Goal: Information Seeking & Learning: Learn about a topic

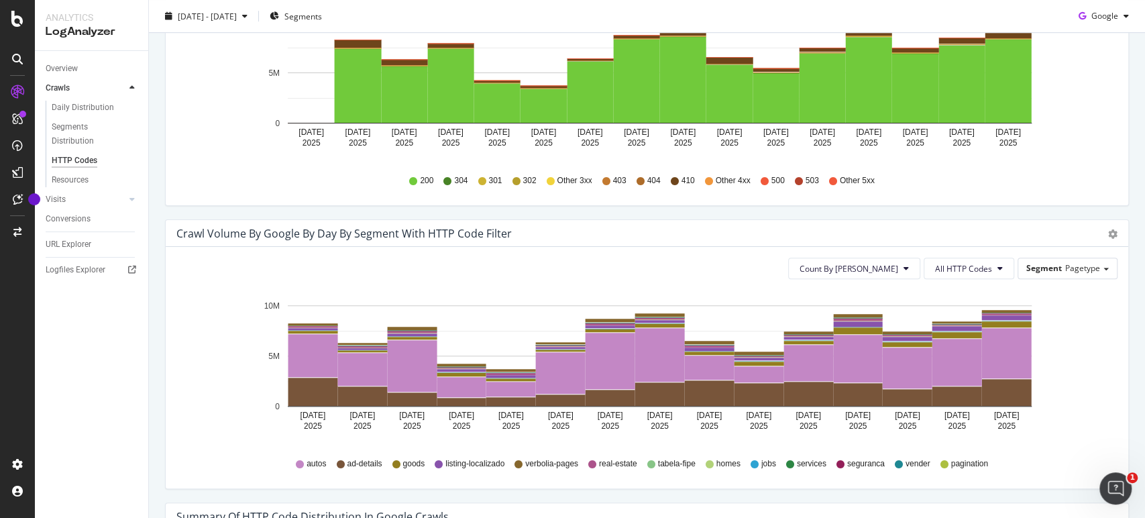
scroll to position [596, 0]
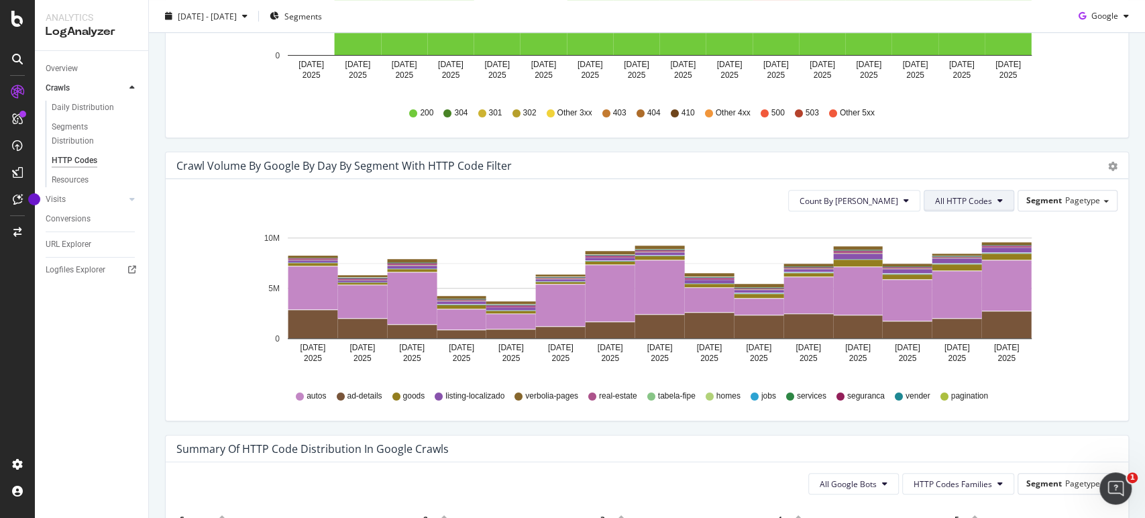
click at [997, 201] on icon at bounding box center [999, 200] width 5 height 8
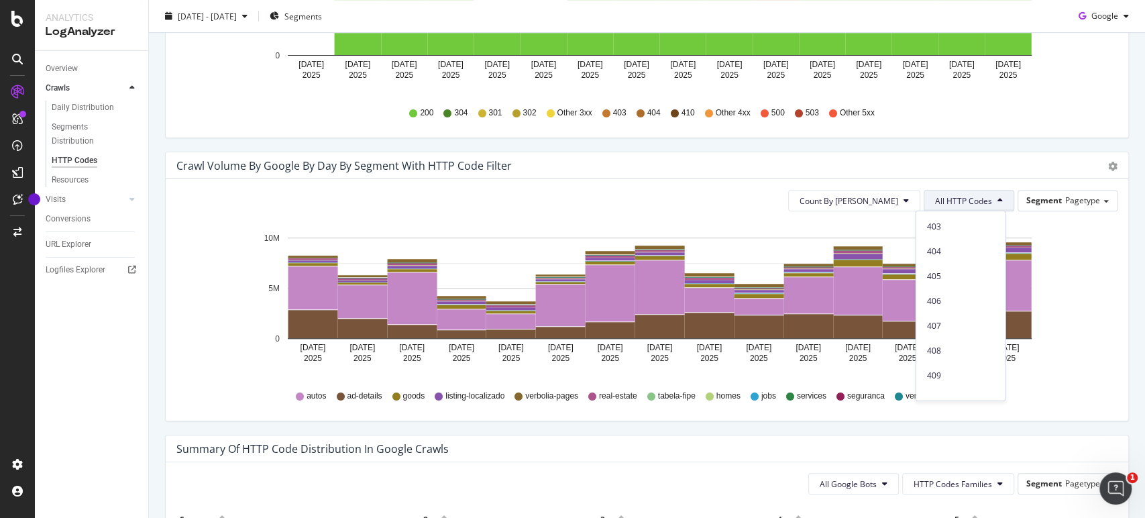
scroll to position [223, 0]
click at [958, 277] on span "4xx family" at bounding box center [960, 276] width 68 height 12
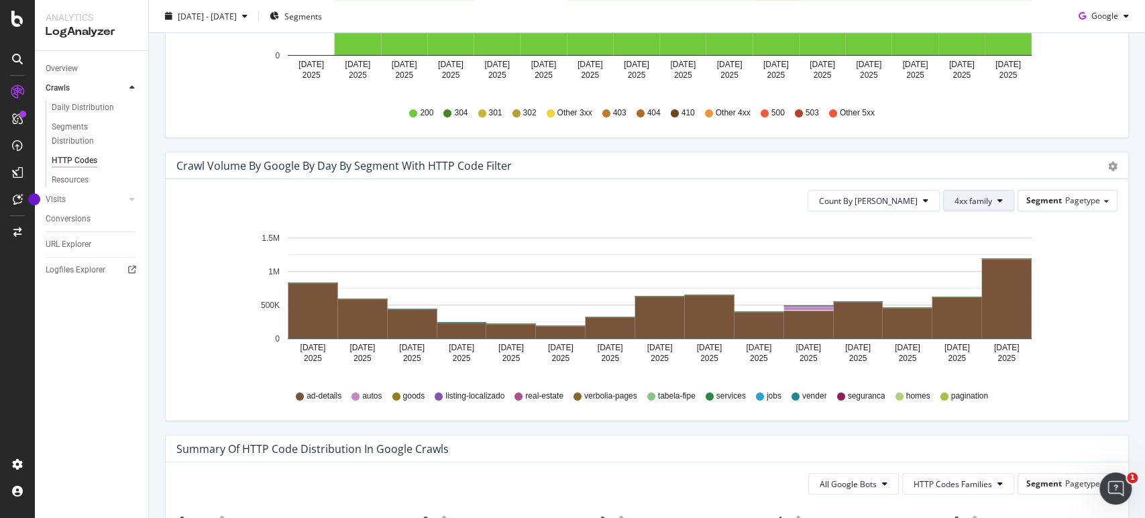
click at [975, 195] on span "4xx family" at bounding box center [973, 200] width 38 height 11
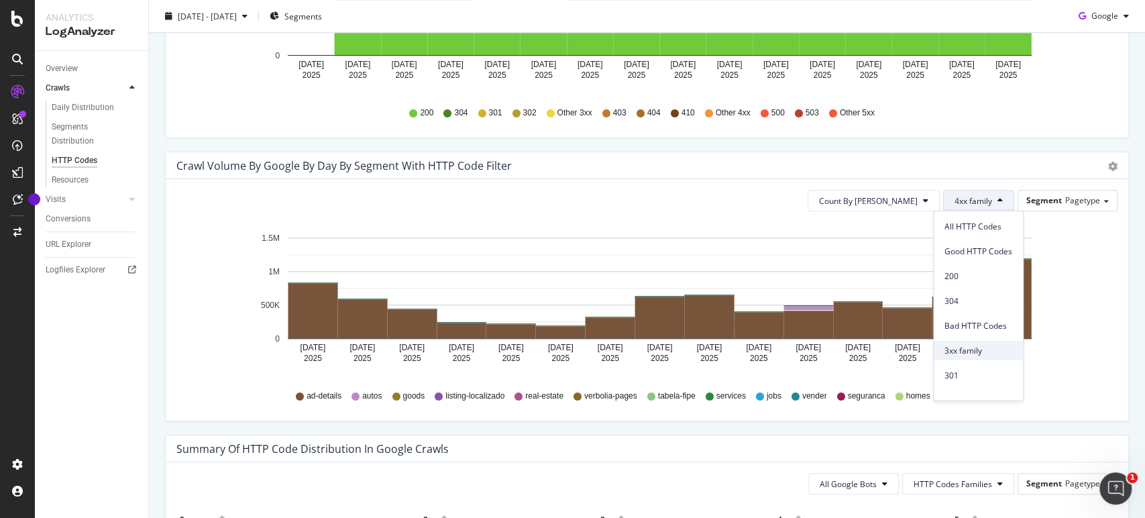
click at [997, 351] on span "3xx family" at bounding box center [978, 350] width 68 height 12
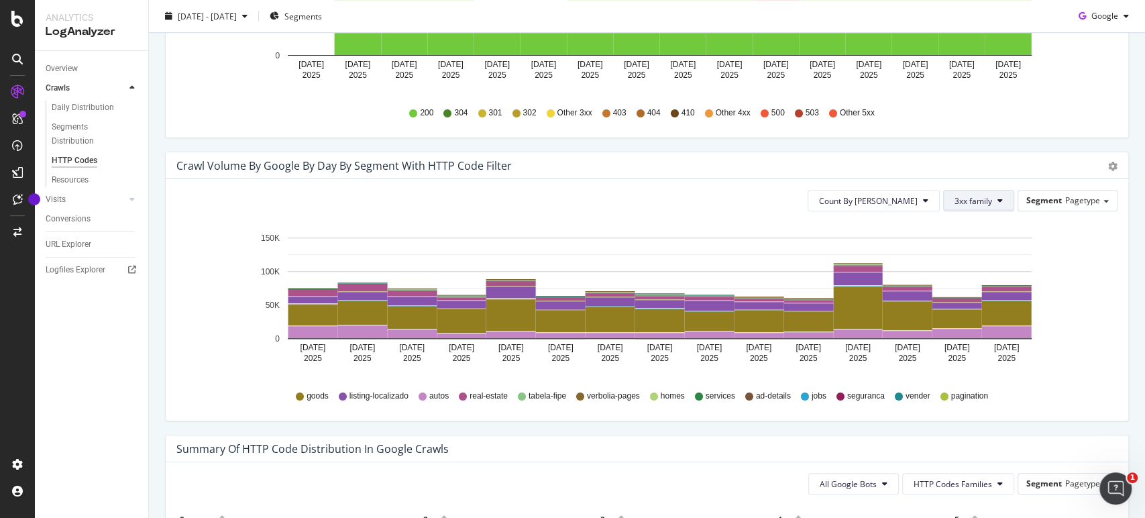
click at [977, 199] on span "3xx family" at bounding box center [973, 200] width 38 height 11
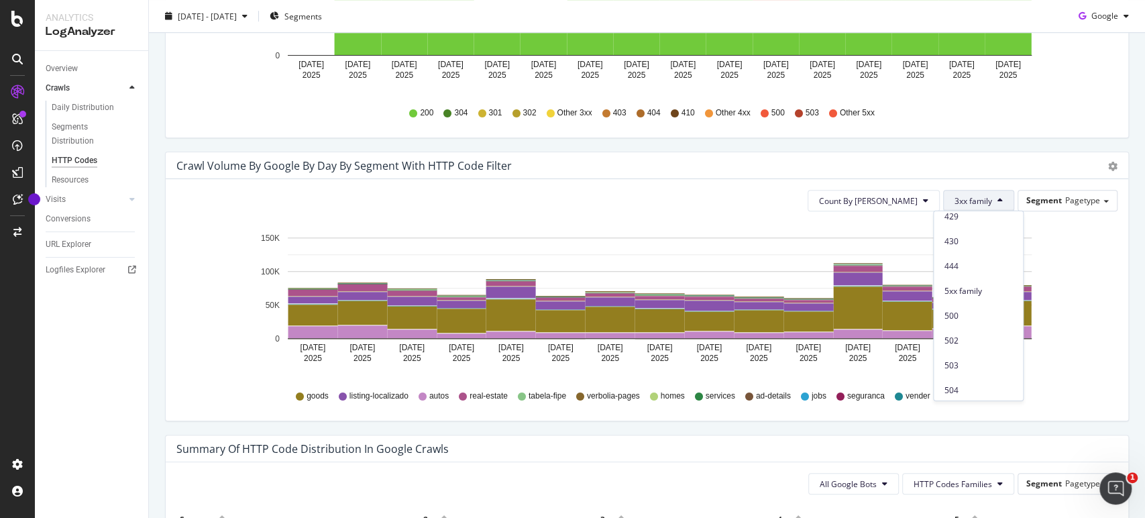
scroll to position [585, 0]
click at [982, 277] on div "5xx family" at bounding box center [978, 286] width 89 height 19
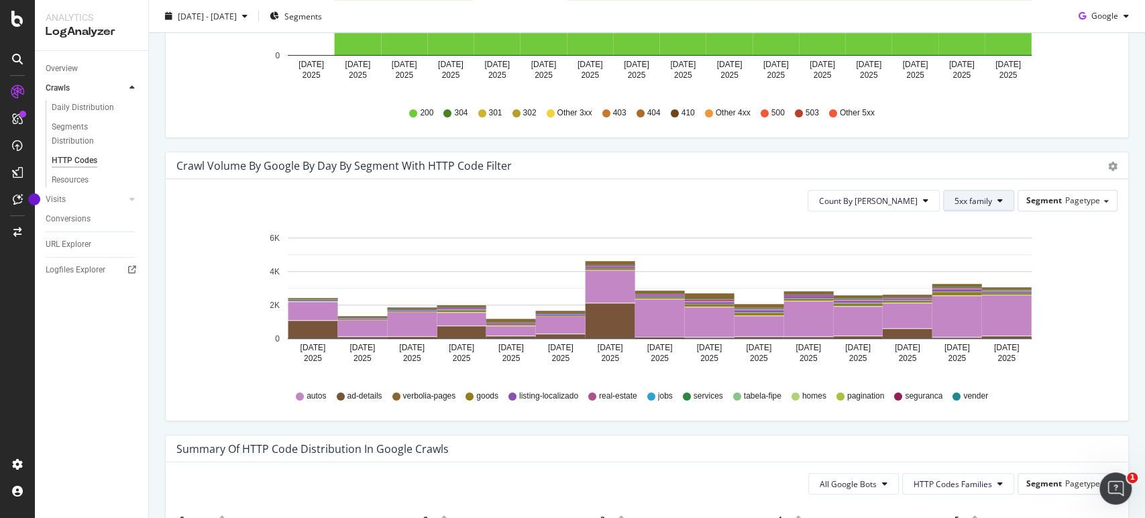
click at [969, 203] on span "5xx family" at bounding box center [973, 200] width 38 height 11
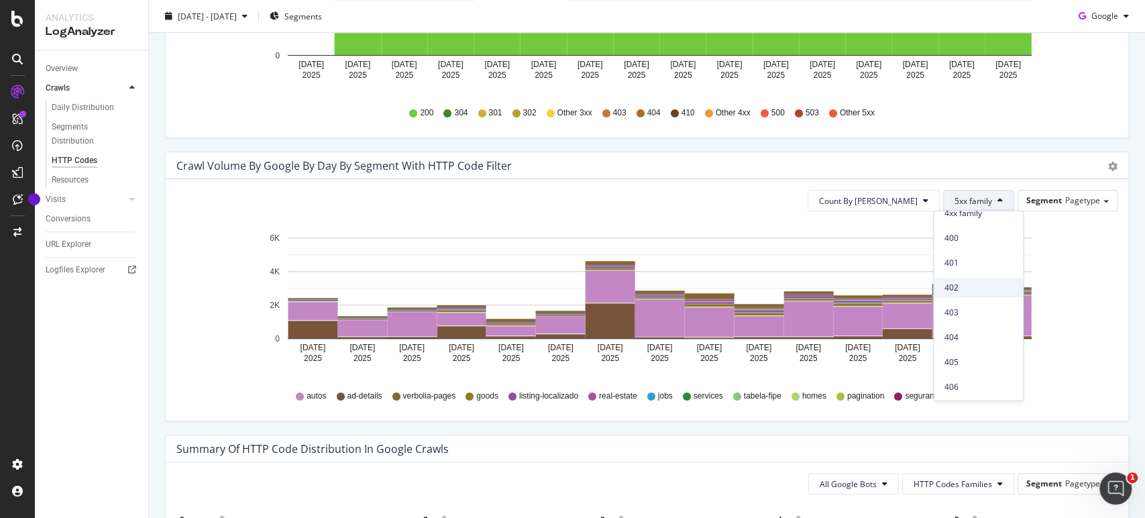
scroll to position [212, 0]
click at [987, 292] on span "4xx family" at bounding box center [978, 287] width 68 height 12
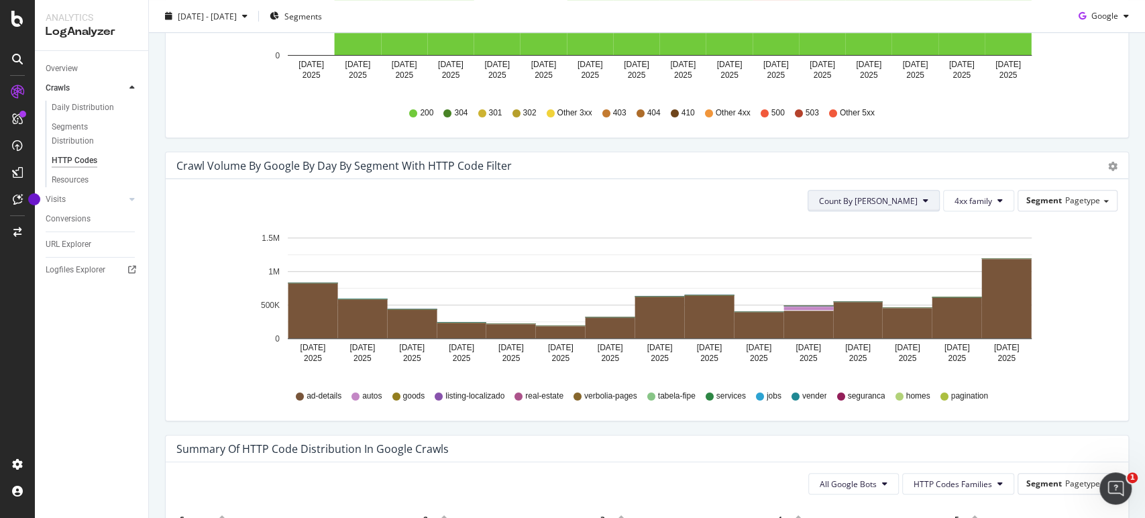
click at [926, 193] on button "Count By [PERSON_NAME]" at bounding box center [873, 200] width 132 height 21
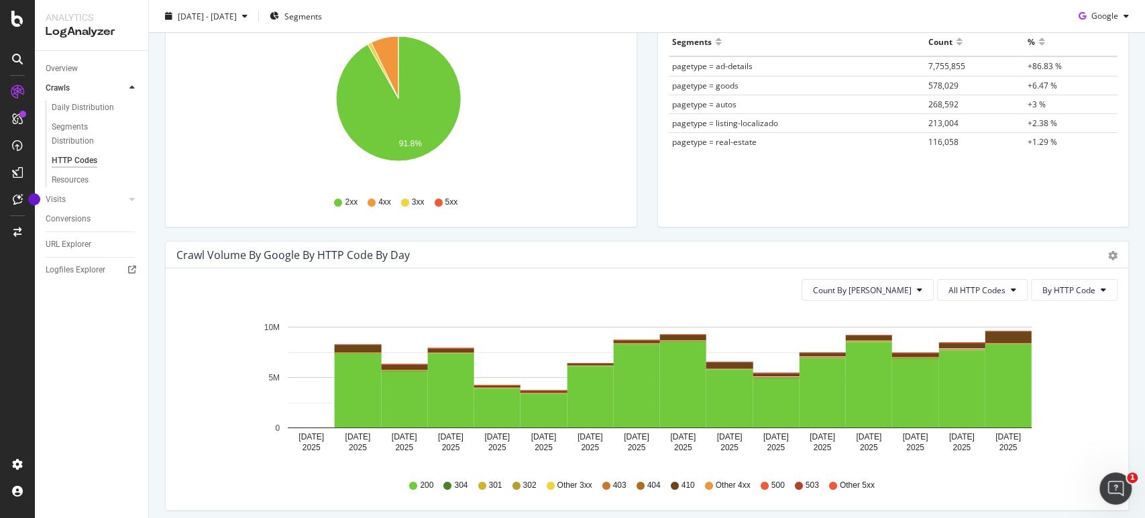
scroll to position [0, 0]
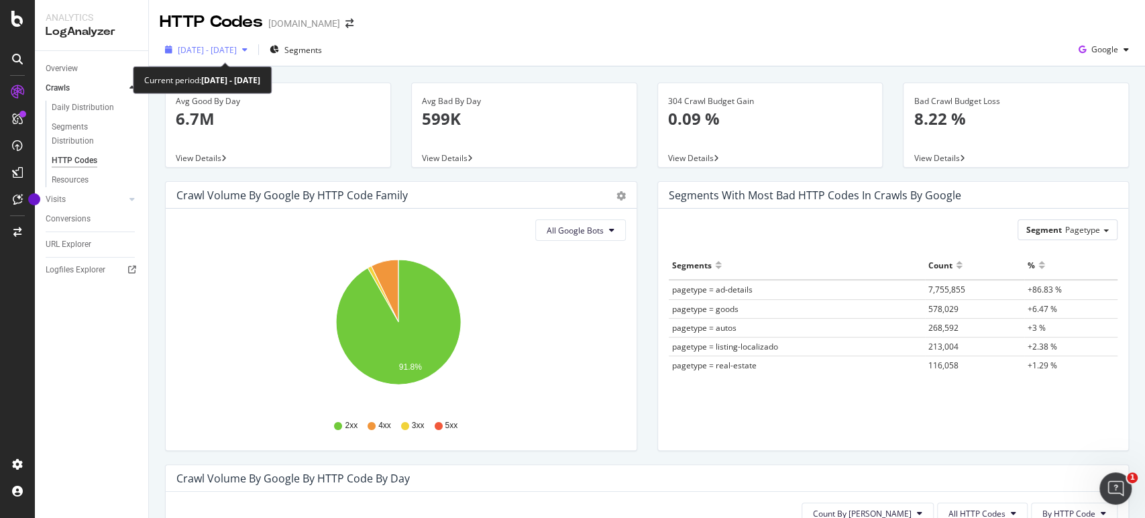
click at [237, 48] on span "[DATE] - [DATE]" at bounding box center [207, 49] width 59 height 11
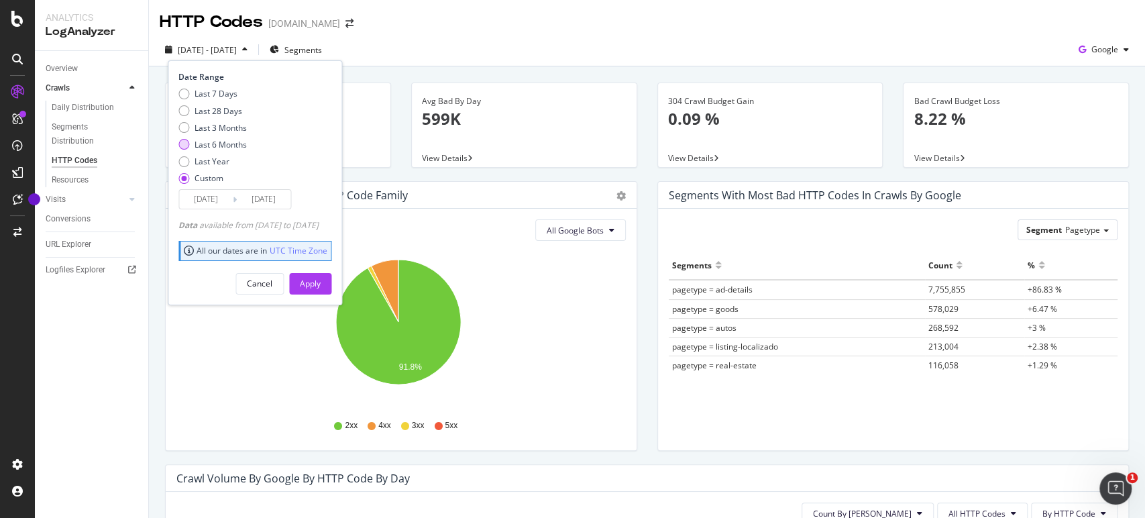
click at [241, 145] on div "Last 6 Months" at bounding box center [220, 144] width 52 height 11
type input "[DATE]"
click at [331, 274] on button "Apply" at bounding box center [310, 283] width 42 height 21
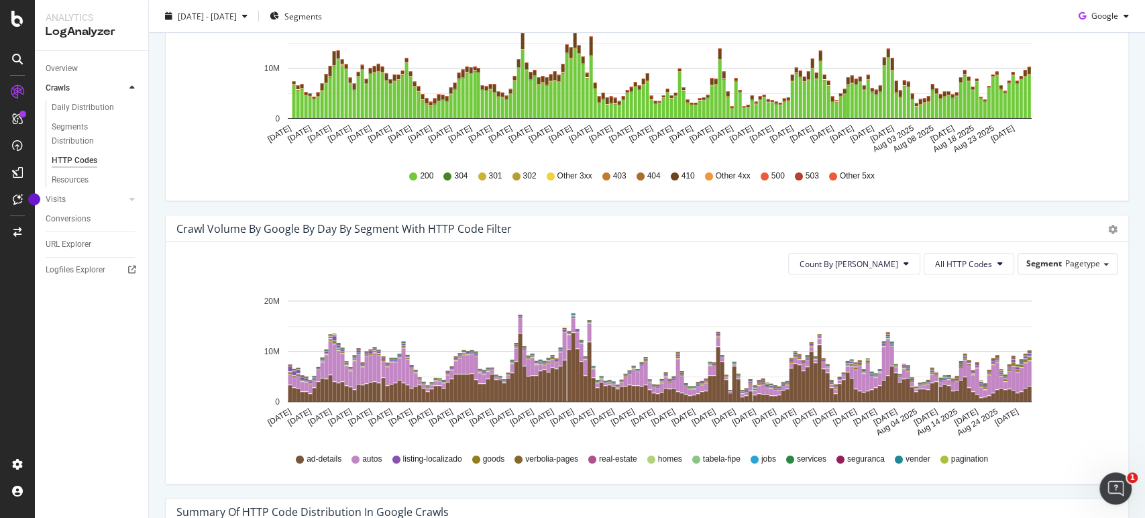
scroll to position [671, 0]
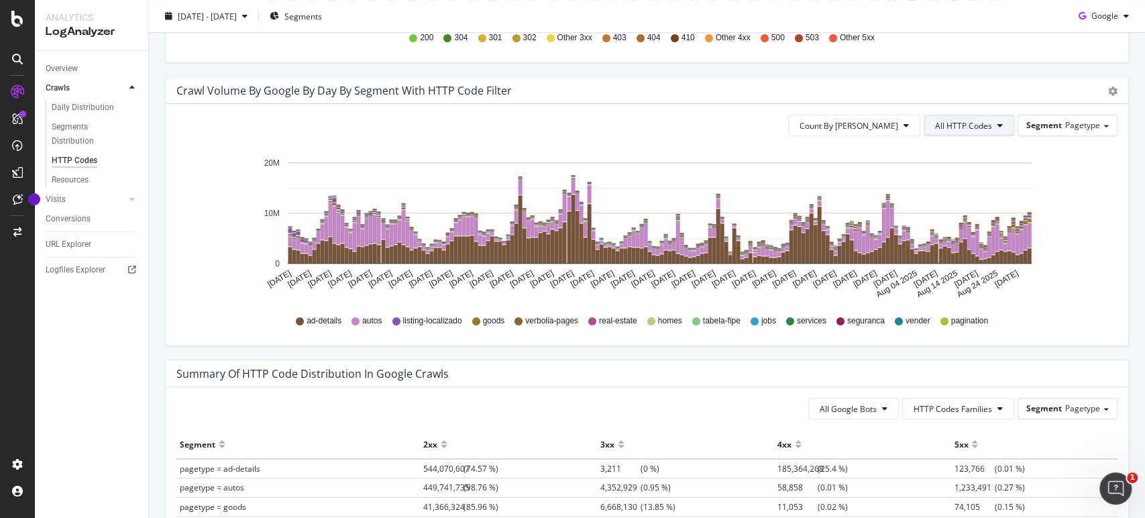
click at [975, 125] on span "All HTTP Codes" at bounding box center [963, 125] width 57 height 11
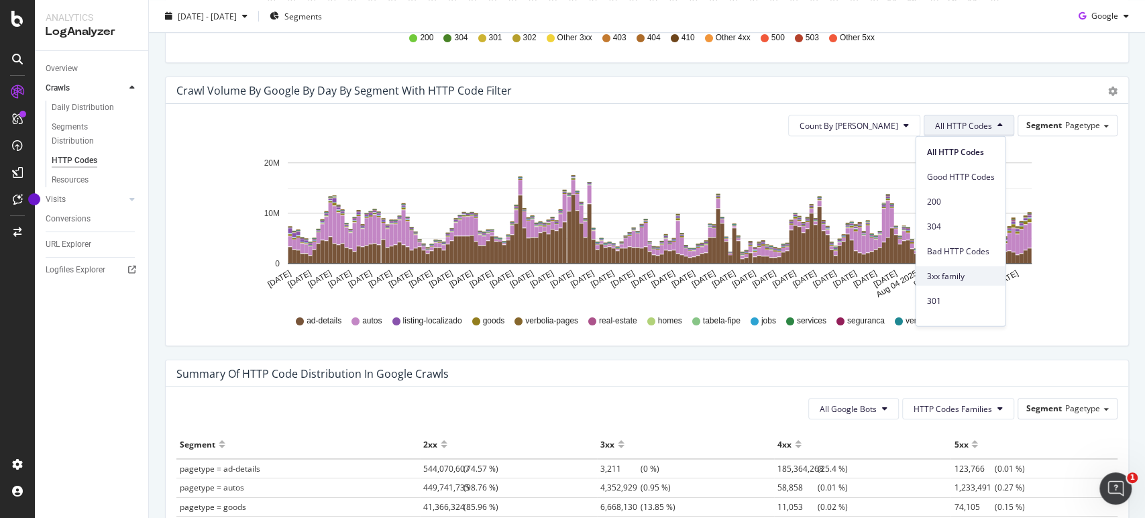
click at [967, 267] on div "3xx family" at bounding box center [959, 275] width 89 height 19
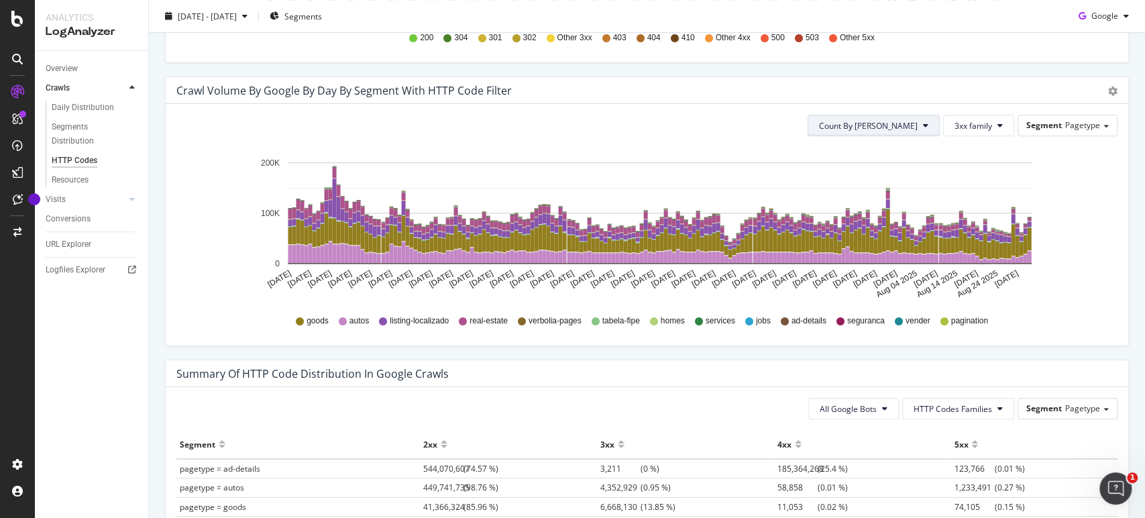
click at [907, 129] on span "Count By [PERSON_NAME]" at bounding box center [868, 125] width 99 height 11
click at [914, 175] on span "Cumulated (all codes)" at bounding box center [908, 176] width 101 height 12
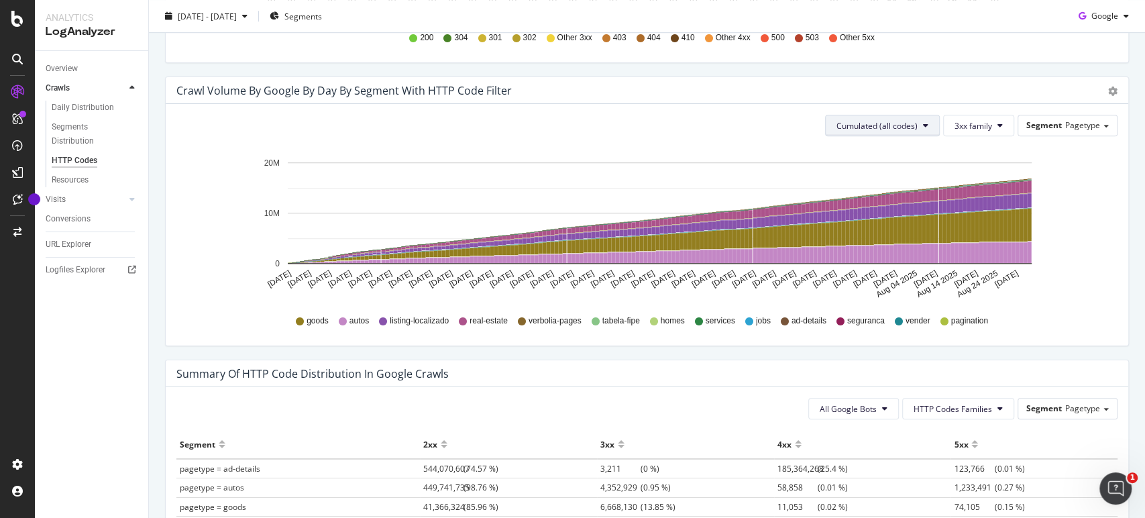
click at [899, 127] on span "Cumulated (all codes)" at bounding box center [876, 125] width 81 height 11
click at [896, 148] on span "Count By [PERSON_NAME]" at bounding box center [877, 152] width 99 height 12
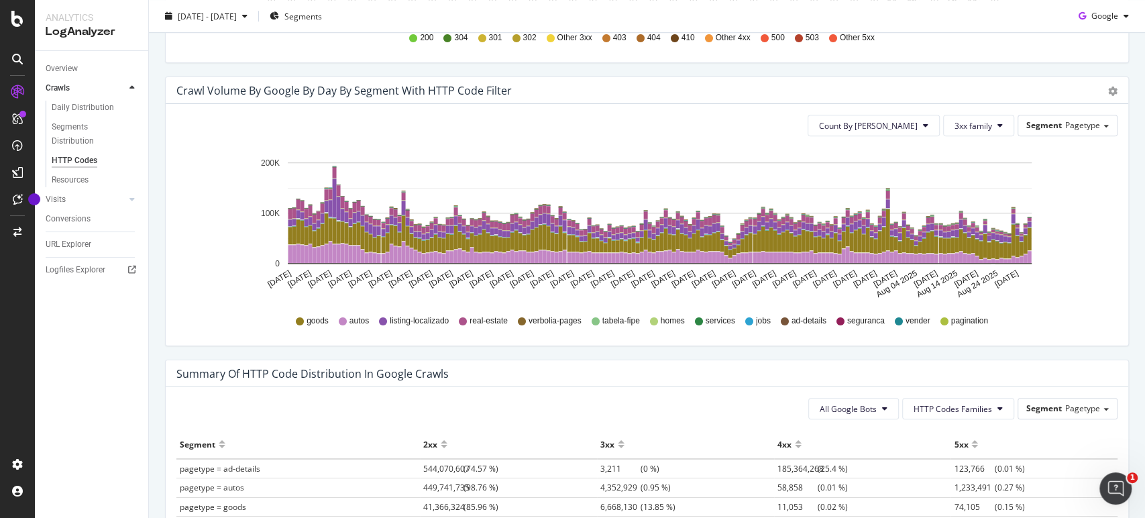
click at [1105, 122] on div "Segment Pagetype" at bounding box center [1067, 125] width 100 height 21
click at [1092, 122] on div "Segment Pagetype" at bounding box center [1067, 124] width 99 height 19
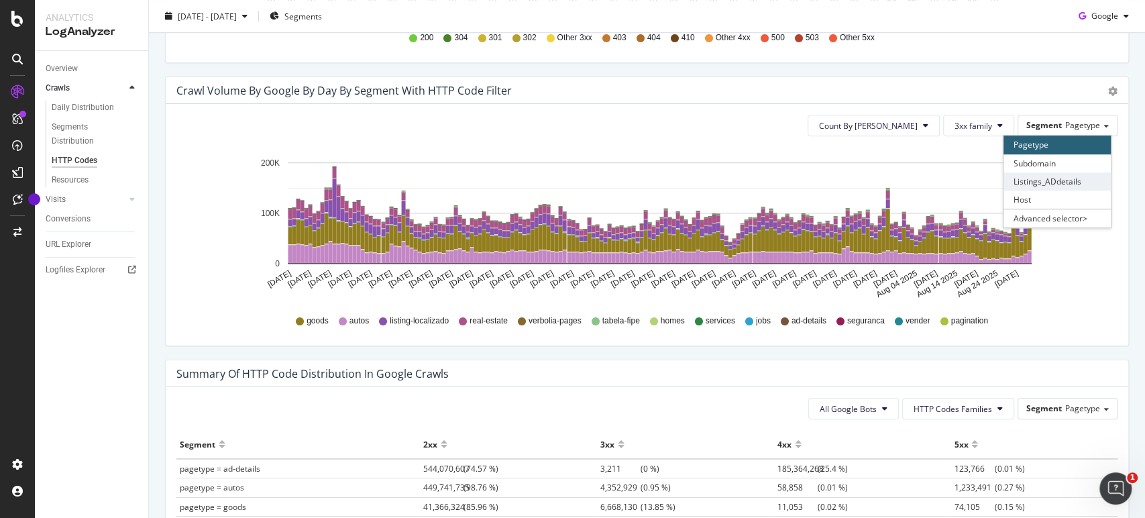
click at [1039, 184] on div "Listings_ADdetails" at bounding box center [1056, 181] width 107 height 18
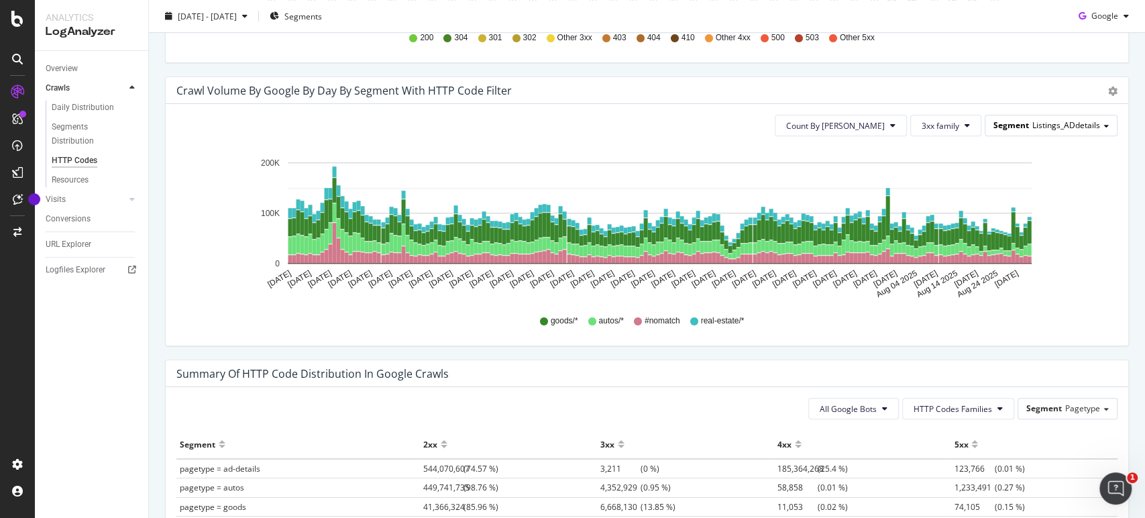
click at [1032, 117] on div "Segment Listings_ADdetails" at bounding box center [1050, 124] width 131 height 19
click at [953, 123] on button "3xx family" at bounding box center [945, 125] width 71 height 21
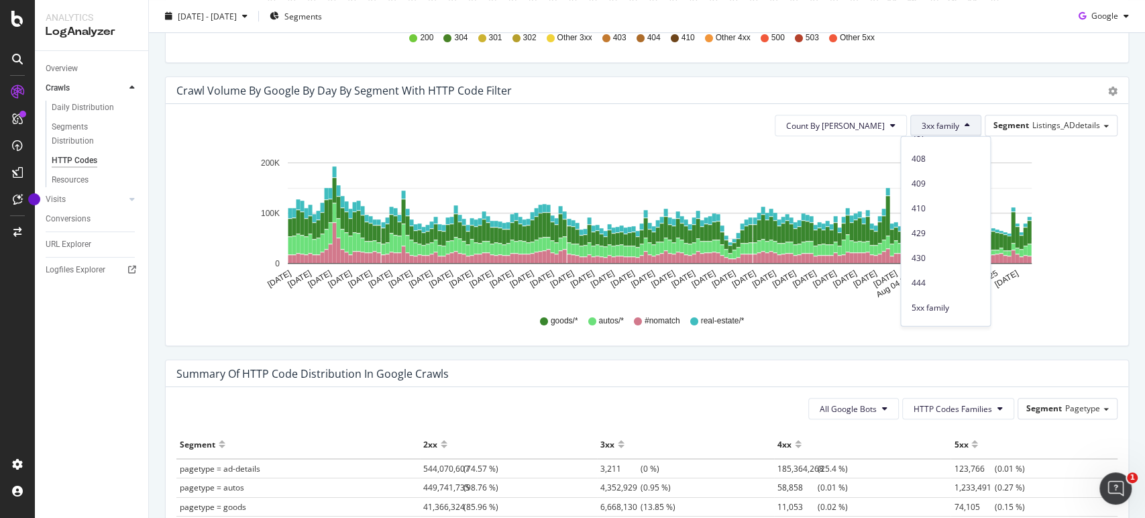
scroll to position [585, 0]
click at [939, 211] on span "5xx family" at bounding box center [945, 212] width 68 height 12
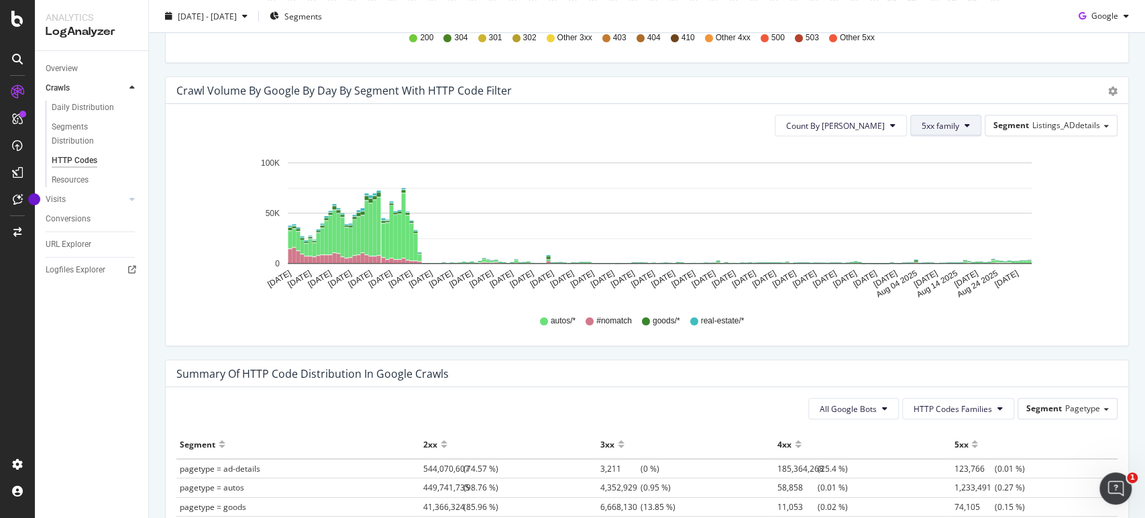
click at [930, 132] on button "5xx family" at bounding box center [945, 125] width 71 height 21
click at [951, 270] on span "4xx family" at bounding box center [945, 276] width 68 height 12
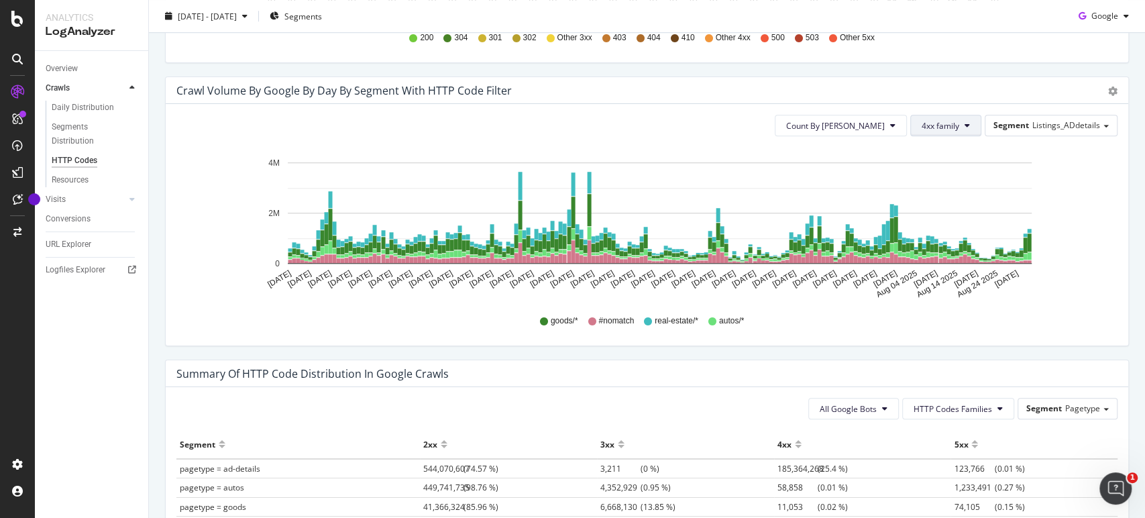
click at [930, 127] on span "4xx family" at bounding box center [940, 125] width 38 height 11
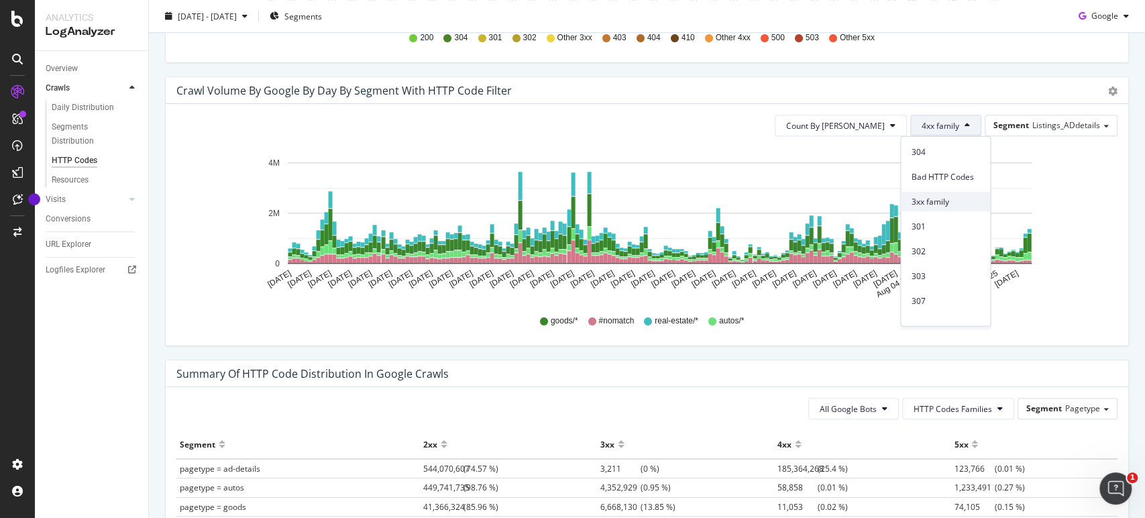
click at [930, 192] on div "3xx family" at bounding box center [945, 201] width 89 height 19
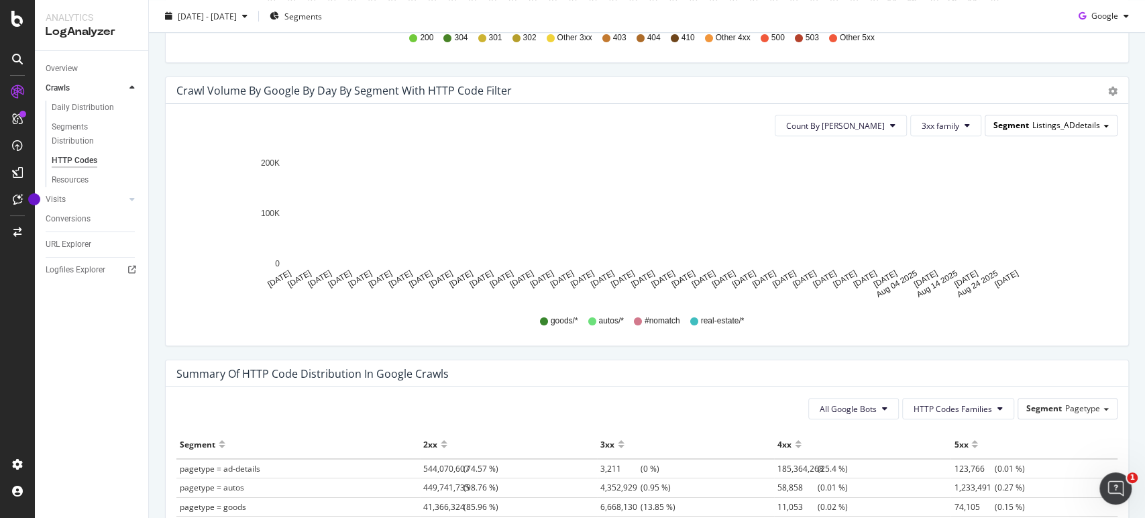
click at [1074, 120] on span "Listings_ADdetails" at bounding box center [1066, 124] width 68 height 11
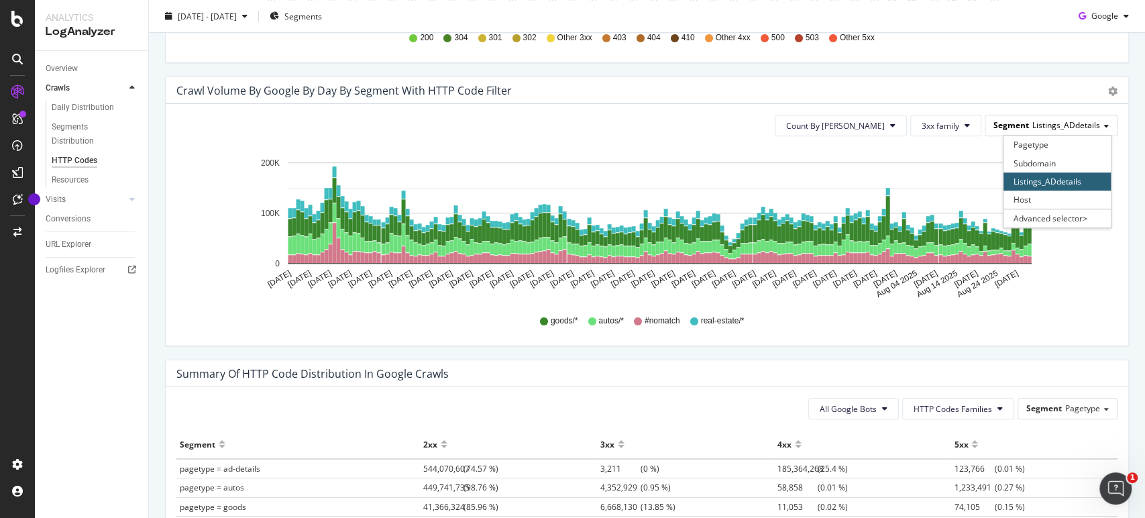
click at [1074, 120] on span "Listings_ADdetails" at bounding box center [1066, 124] width 68 height 11
click at [1020, 144] on div "Pagetype" at bounding box center [1056, 144] width 107 height 18
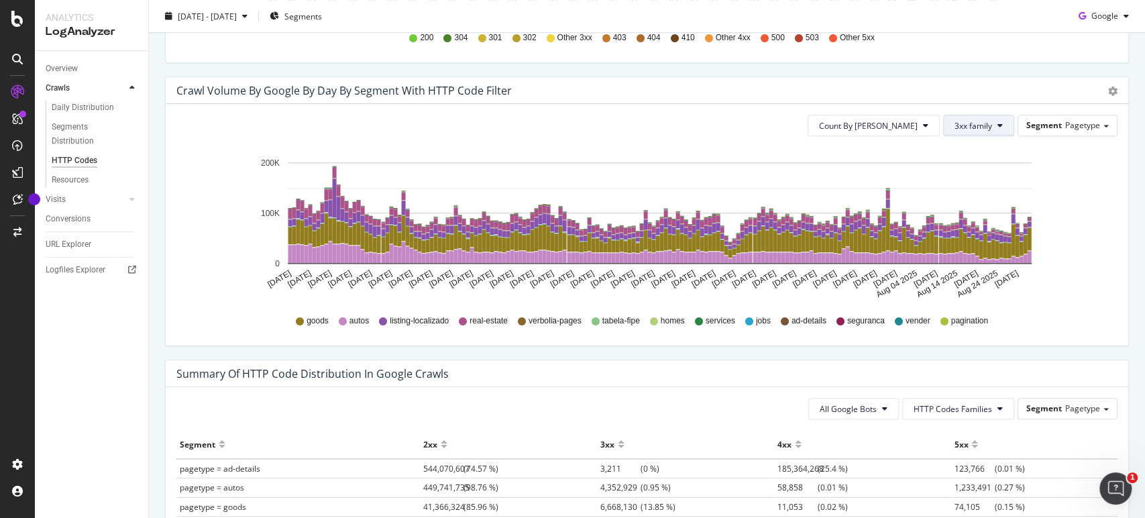
click at [976, 118] on button "3xx family" at bounding box center [978, 125] width 71 height 21
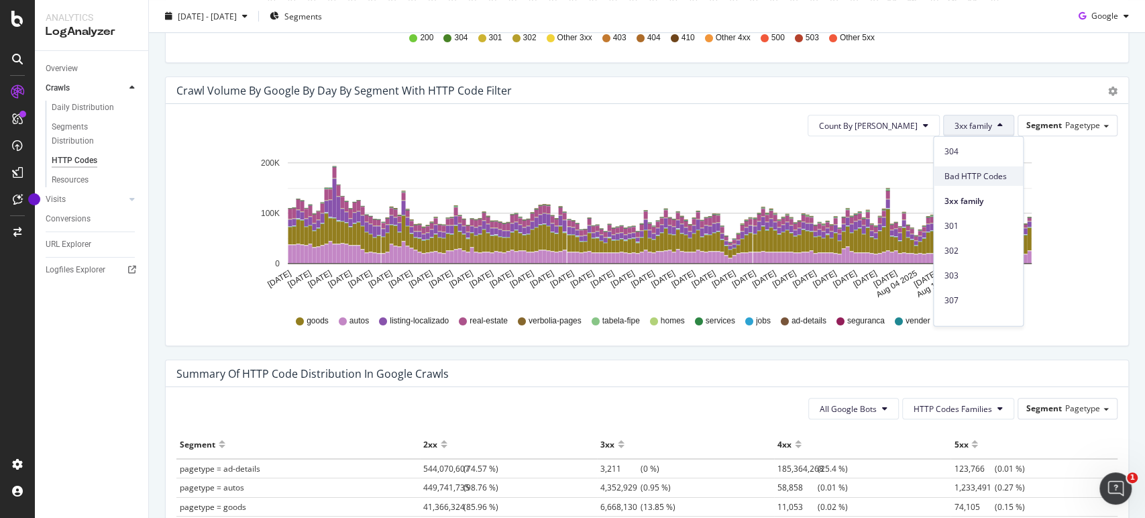
scroll to position [149, 0]
click at [967, 272] on span "4xx family" at bounding box center [978, 276] width 68 height 12
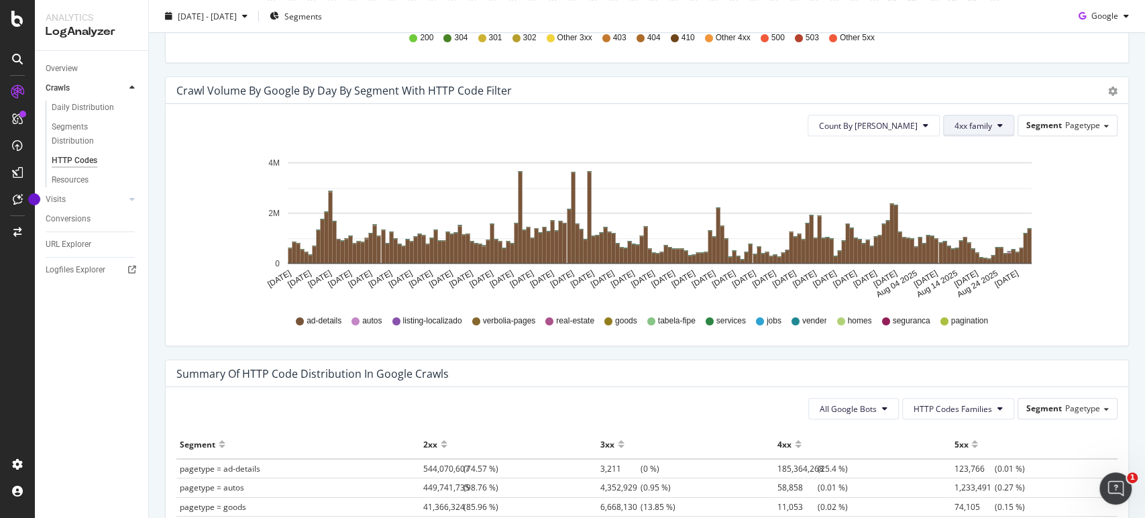
click at [962, 117] on button "4xx family" at bounding box center [978, 125] width 71 height 21
click at [974, 211] on span "5xx family" at bounding box center [978, 212] width 68 height 12
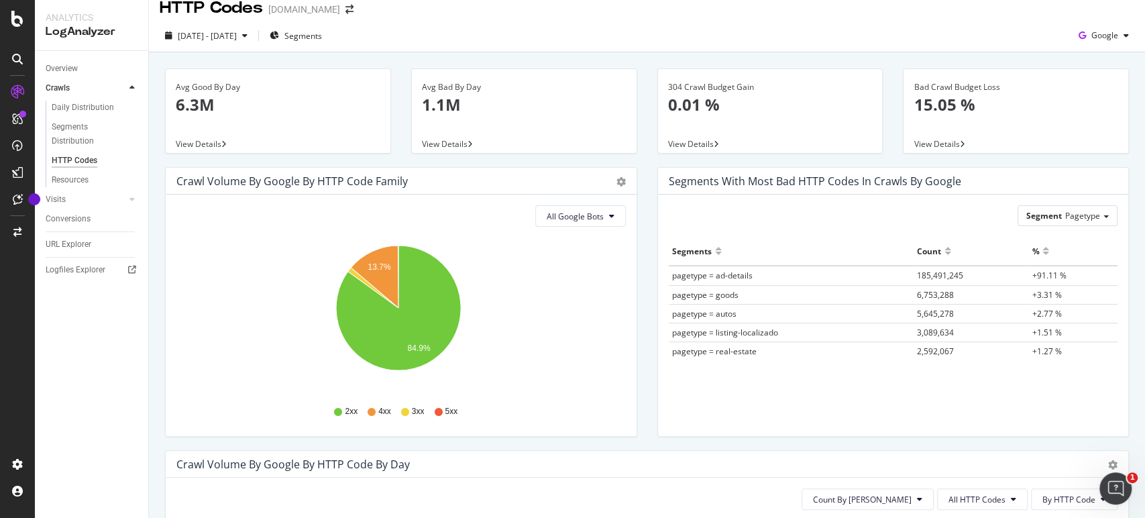
scroll to position [0, 0]
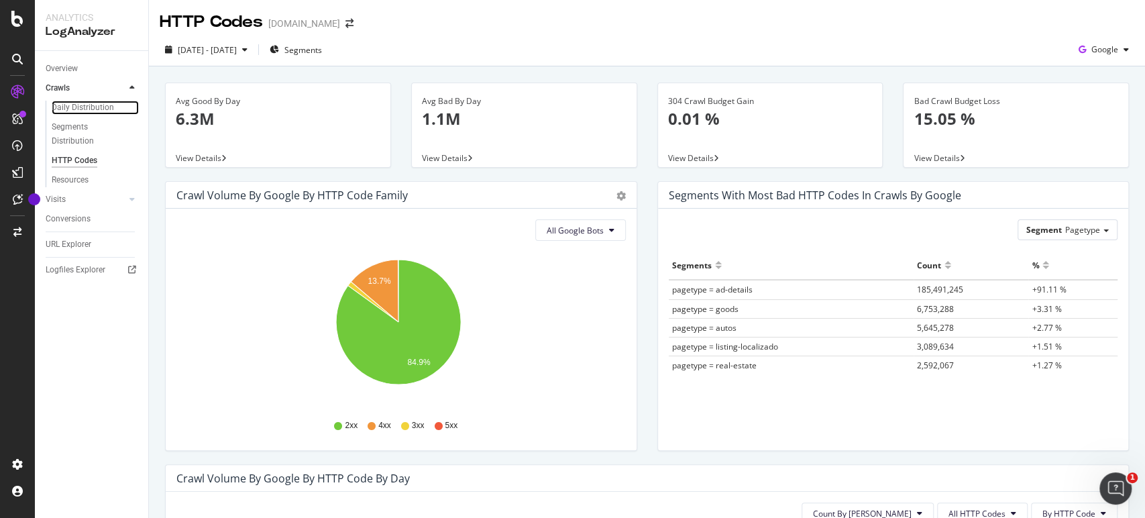
click at [84, 112] on div "Daily Distribution" at bounding box center [83, 108] width 62 height 14
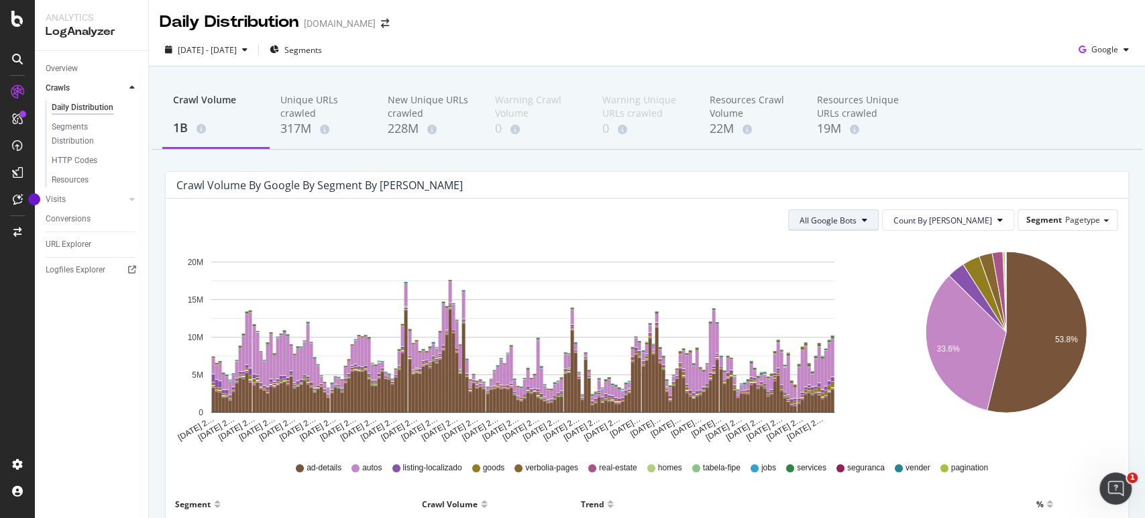
click at [879, 220] on button "All Google Bots" at bounding box center [833, 219] width 91 height 21
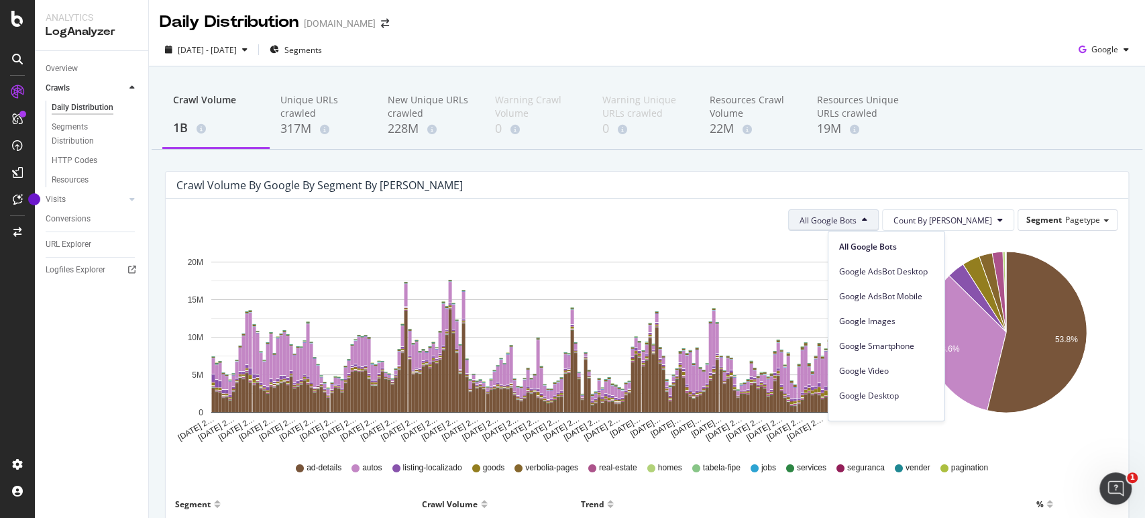
click at [879, 220] on button "All Google Bots" at bounding box center [833, 219] width 91 height 21
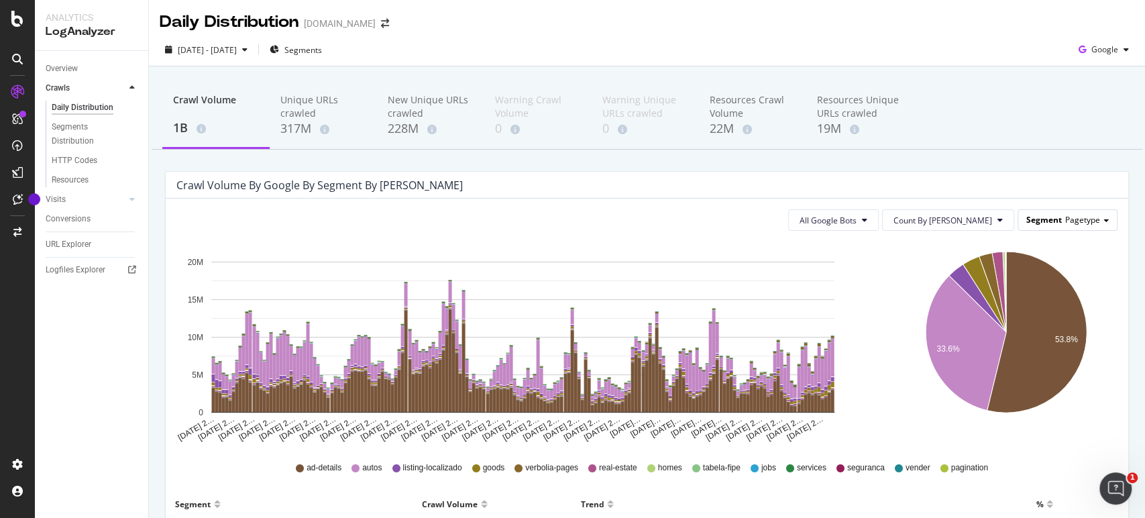
click at [1026, 218] on span "Segment" at bounding box center [1044, 219] width 36 height 11
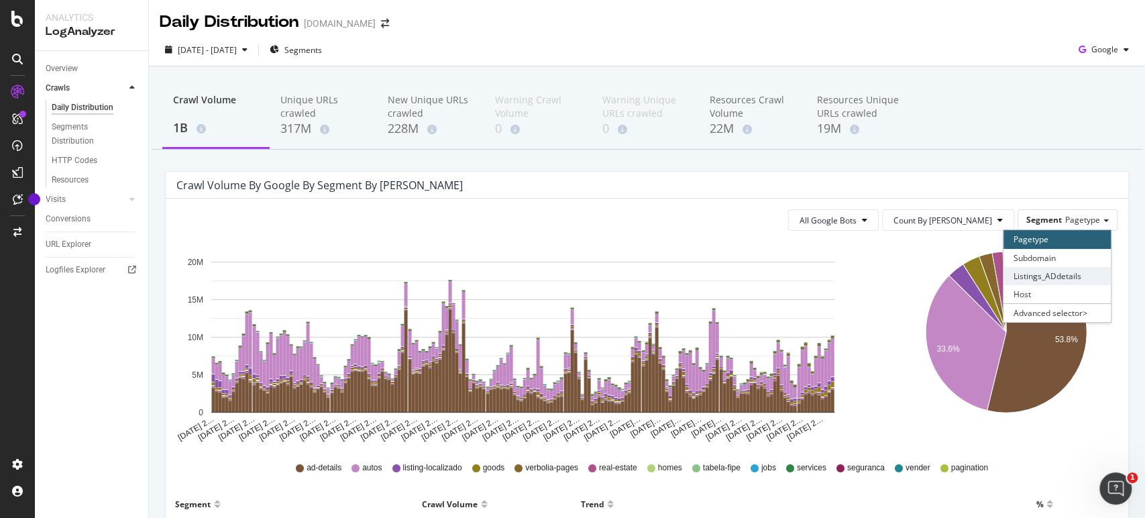
click at [1016, 273] on div "Listings_ADdetails" at bounding box center [1056, 276] width 107 height 18
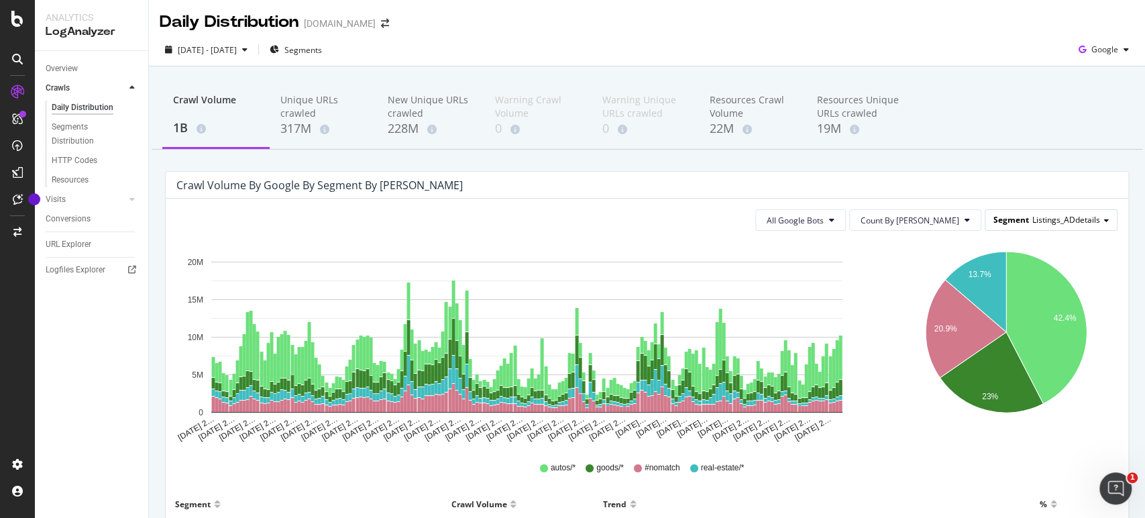
click at [1017, 225] on div "Segment Listings_ADdetails" at bounding box center [1050, 219] width 131 height 19
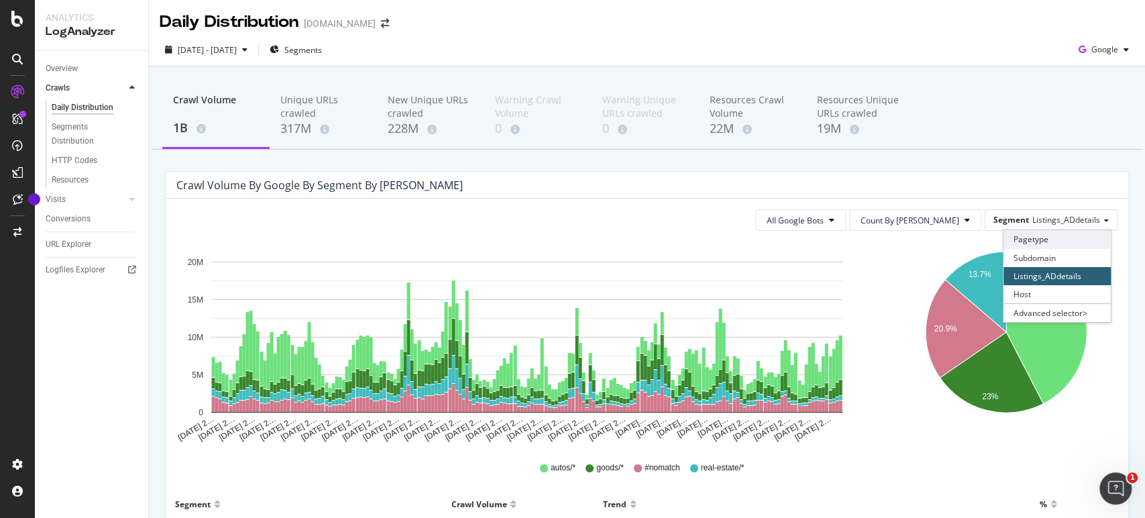
click at [1029, 236] on div "Pagetype" at bounding box center [1056, 239] width 107 height 18
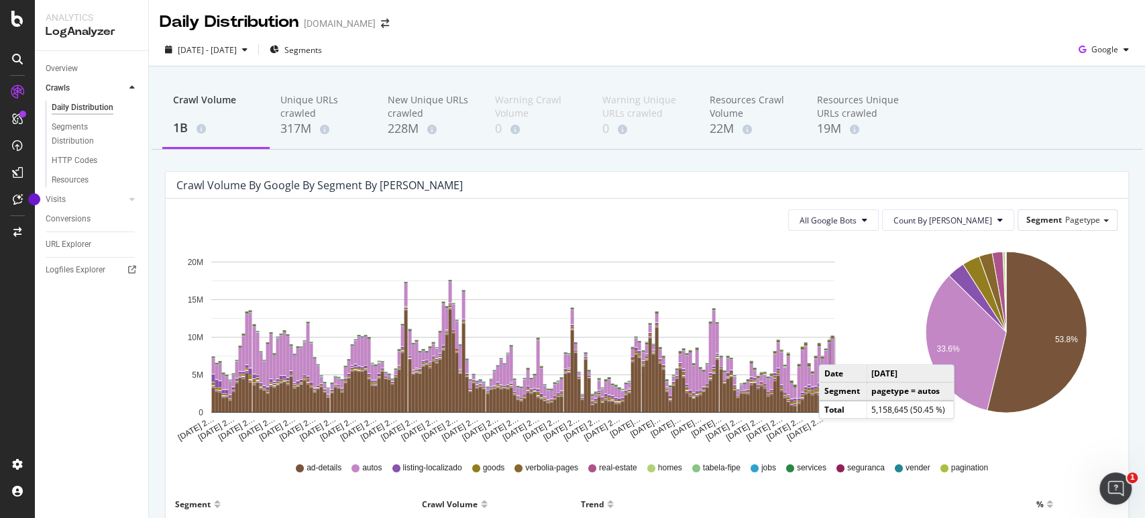
drag, startPoint x: 915, startPoint y: 268, endPoint x: 924, endPoint y: 266, distance: 8.9
click at [915, 268] on icon "33.6% 53.8%" at bounding box center [1005, 341] width 217 height 201
click at [1086, 225] on div "Segment Pagetype" at bounding box center [1067, 219] width 99 height 19
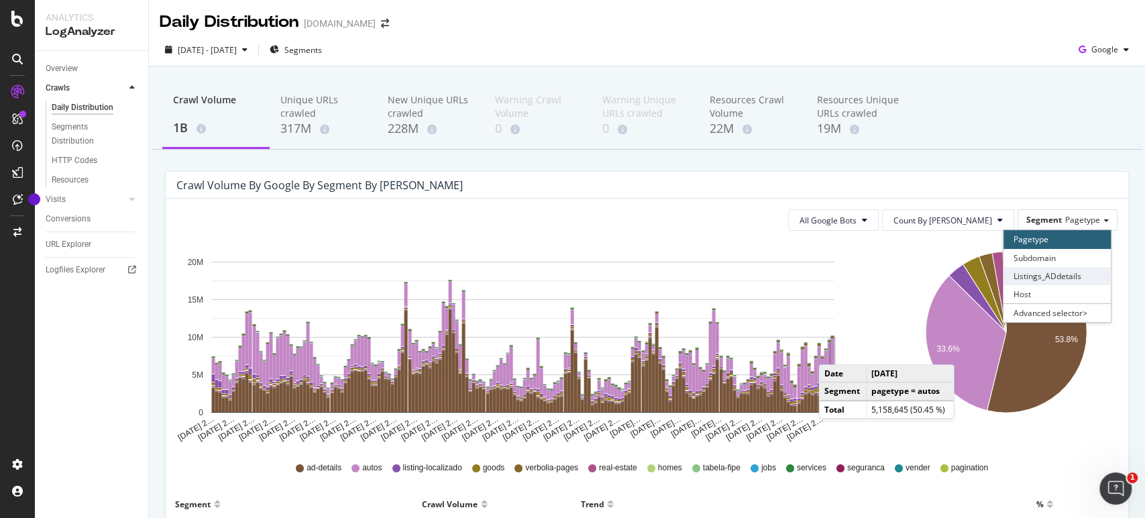
click at [1043, 268] on div "Listings_ADdetails" at bounding box center [1056, 276] width 107 height 18
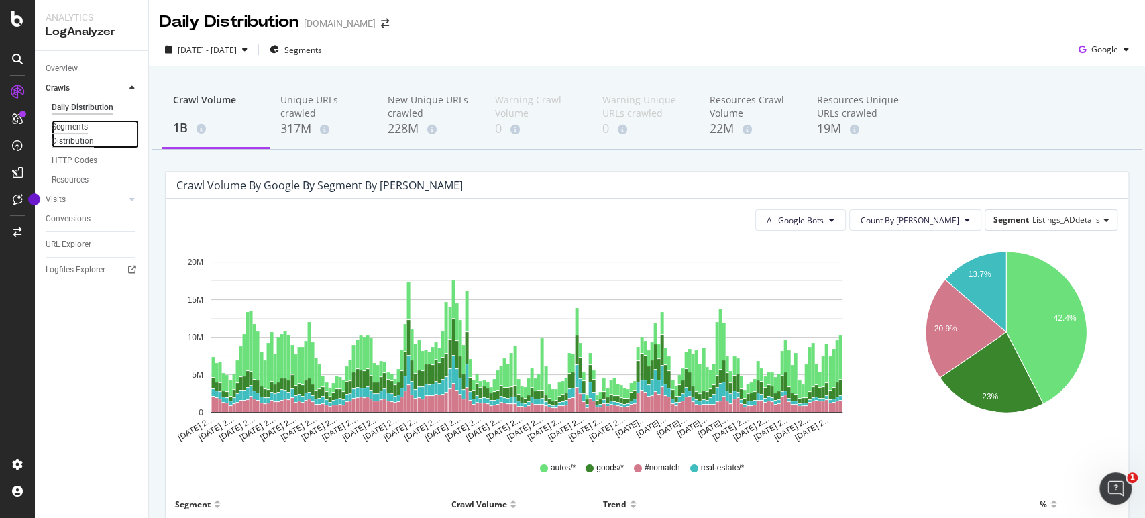
click at [78, 122] on div "Segments Distribution" at bounding box center [89, 134] width 74 height 28
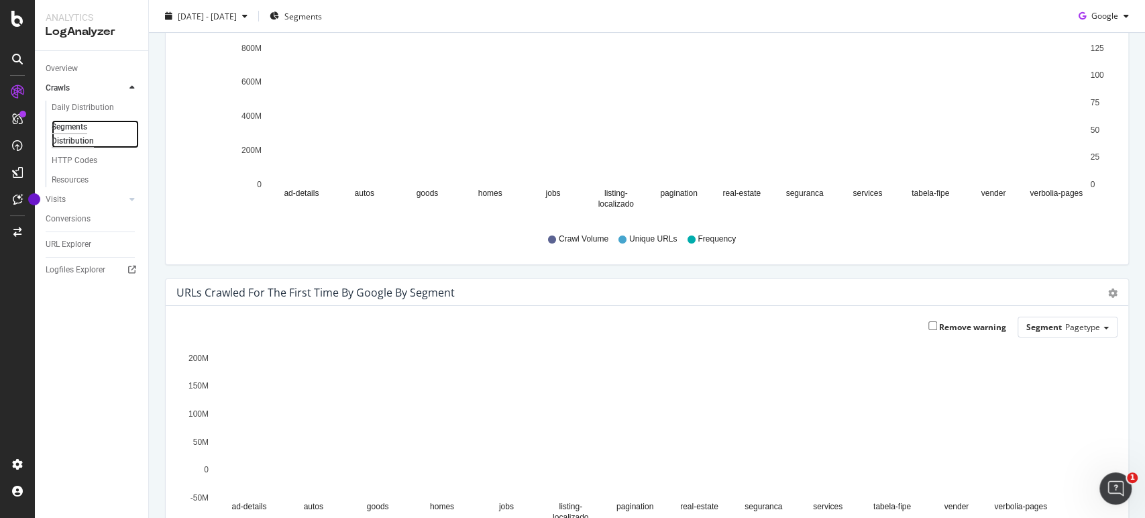
scroll to position [223, 0]
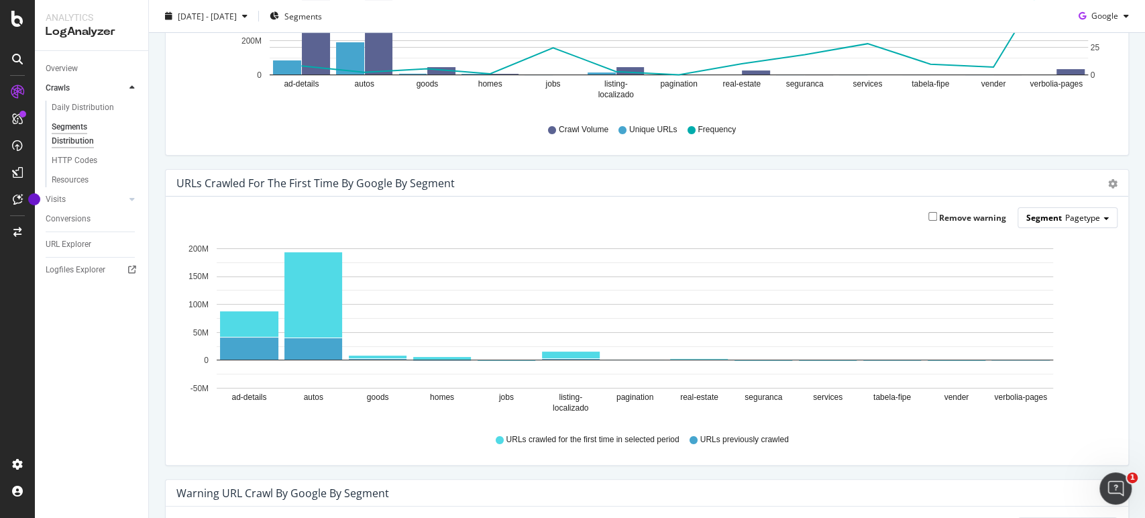
click at [1044, 218] on span "Segment" at bounding box center [1044, 217] width 36 height 11
click at [849, 214] on div "Remove warning Segment Pagetype Pagetype Subdomain Listings_ADdetails Host Adva…" at bounding box center [646, 217] width 941 height 21
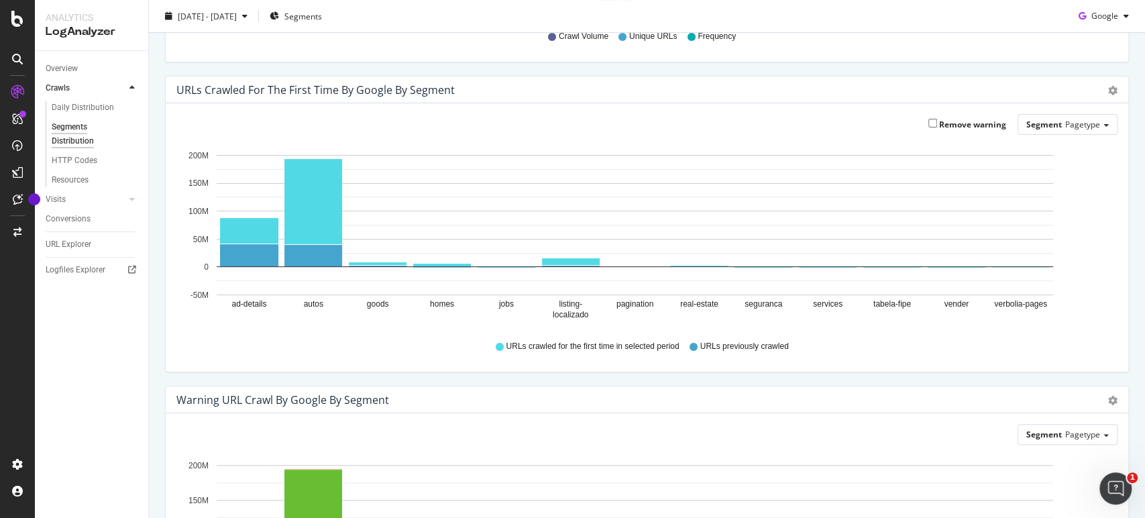
scroll to position [0, 0]
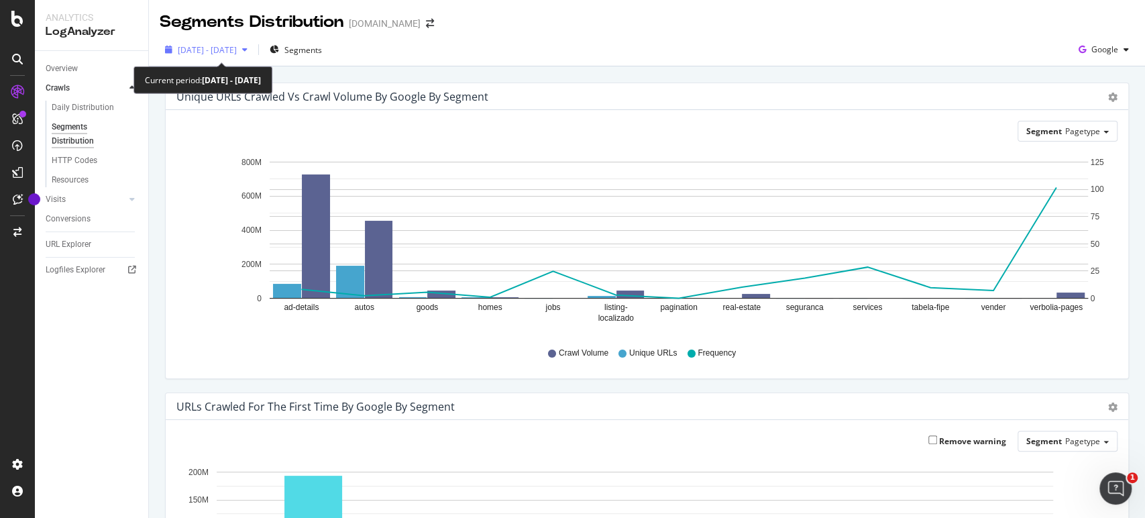
click at [237, 52] on span "[DATE] - [DATE]" at bounding box center [207, 49] width 59 height 11
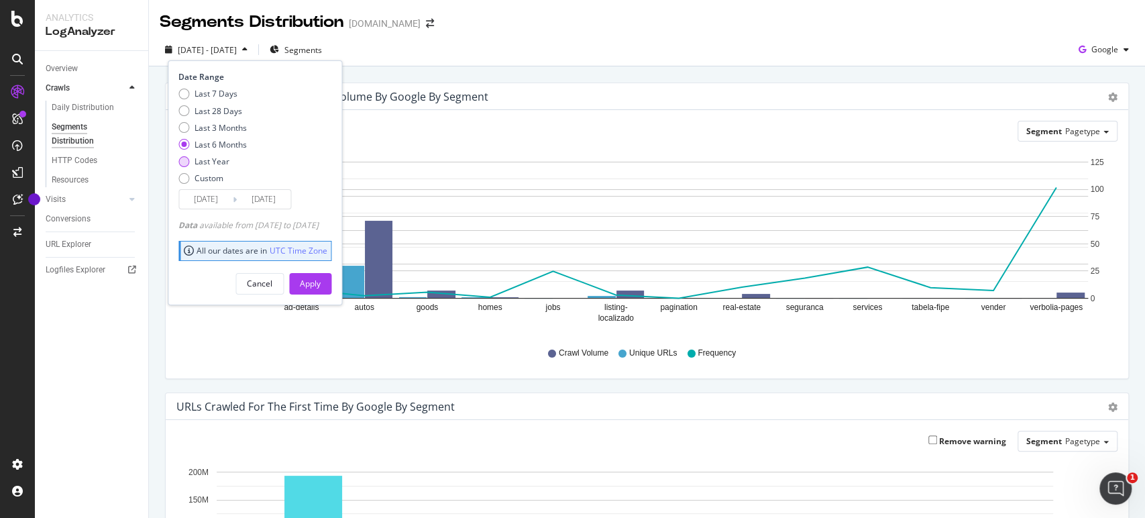
click at [210, 156] on div "Last Year" at bounding box center [211, 161] width 35 height 11
type input "[DATE]"
click at [321, 289] on div "Apply" at bounding box center [310, 284] width 21 height 20
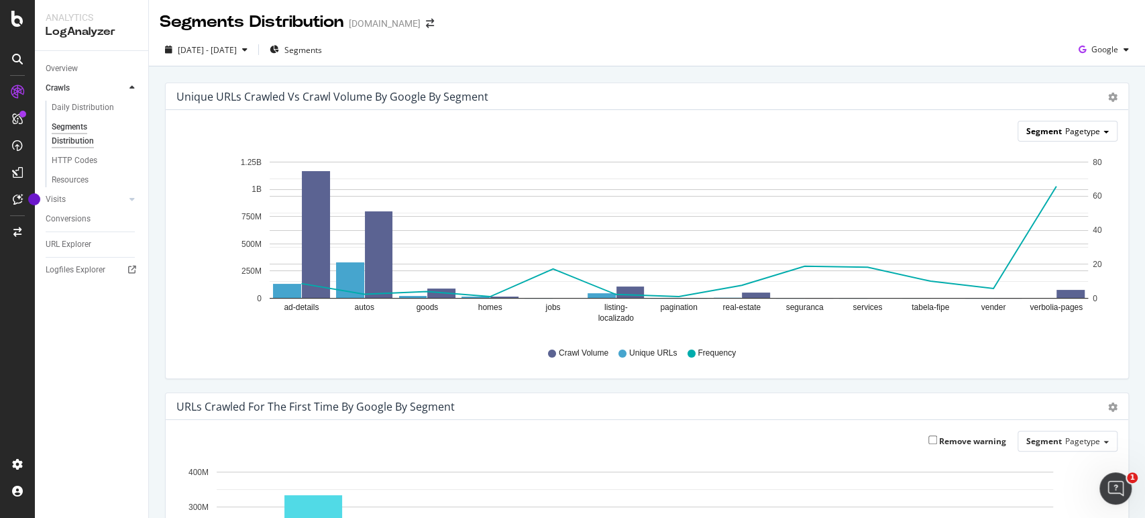
click at [1030, 127] on span "Segment" at bounding box center [1044, 130] width 36 height 11
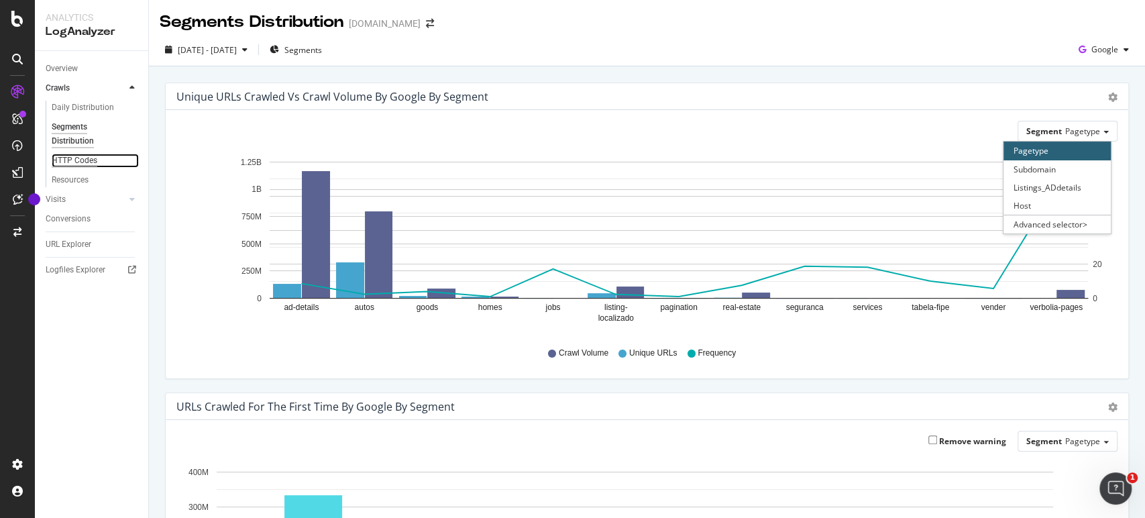
click at [89, 160] on div "HTTP Codes" at bounding box center [75, 161] width 46 height 14
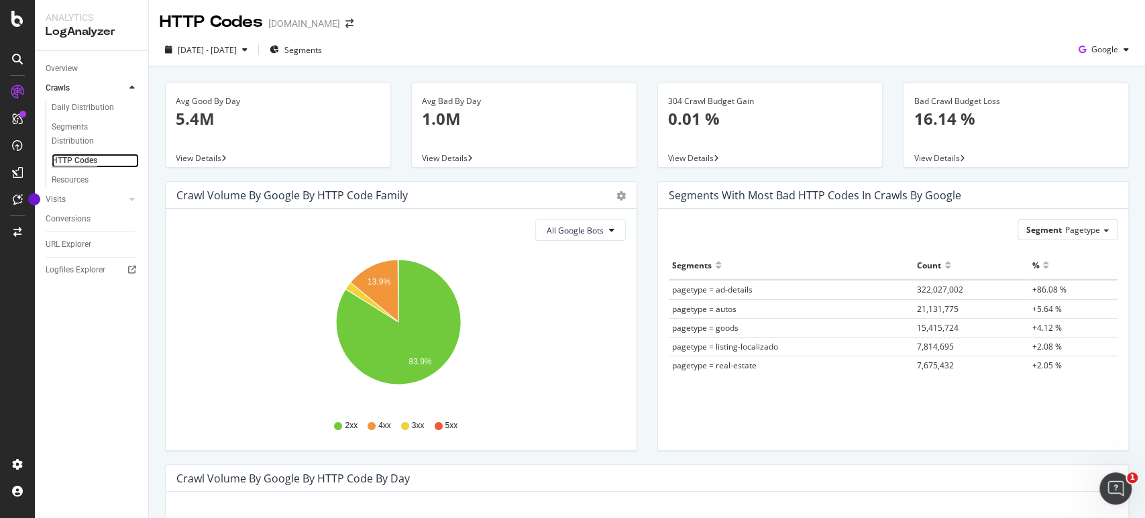
scroll to position [149, 0]
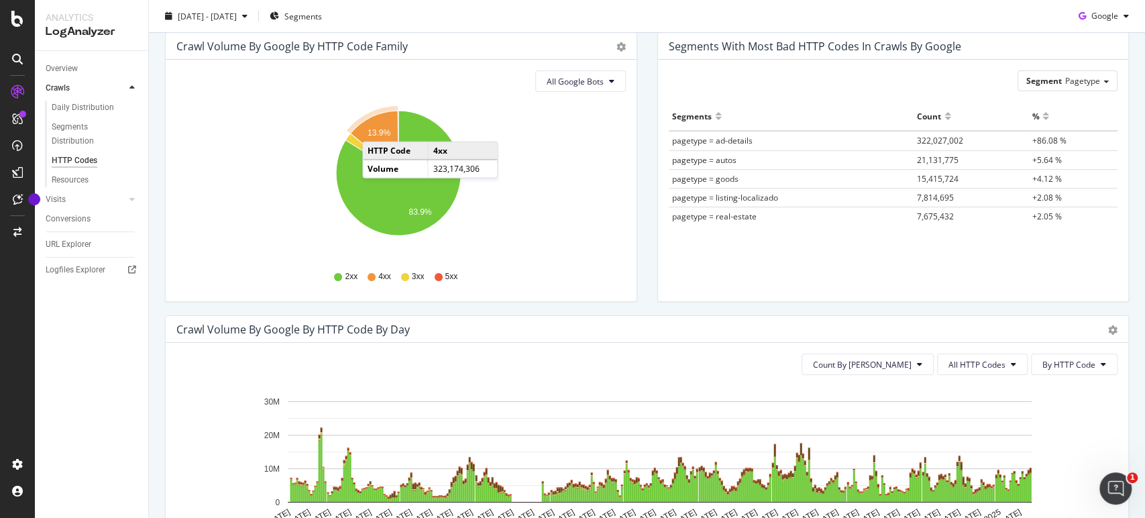
click at [376, 128] on text "13.9%" at bounding box center [379, 132] width 23 height 9
